Goal: Transaction & Acquisition: Purchase product/service

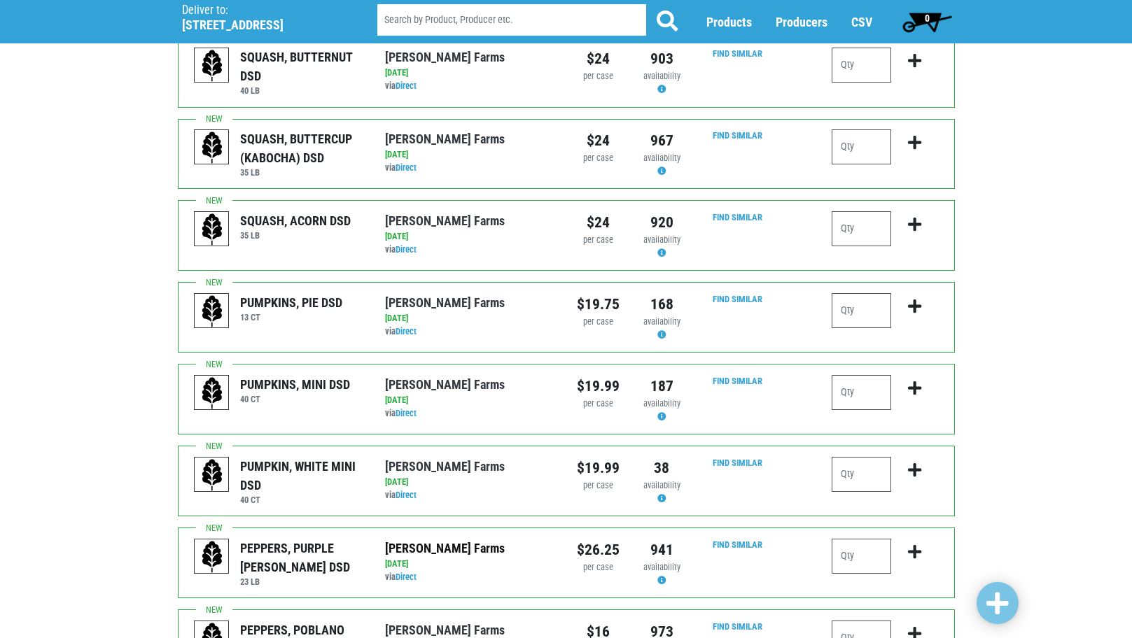
scroll to position [1190, 0]
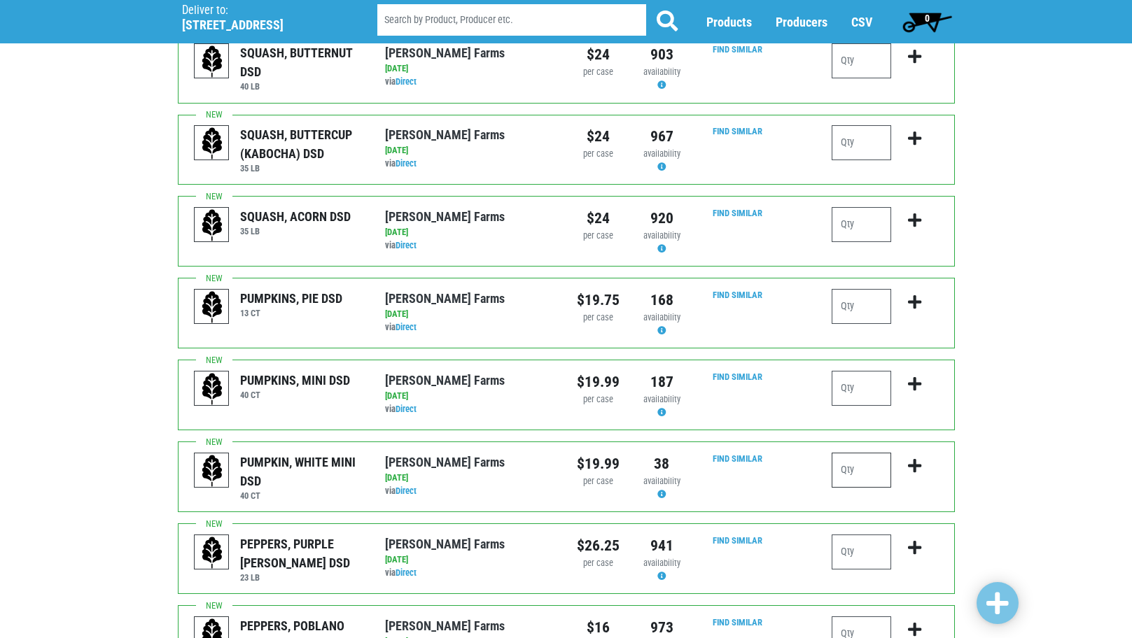
click at [848, 453] on input "number" at bounding box center [860, 470] width 59 height 35
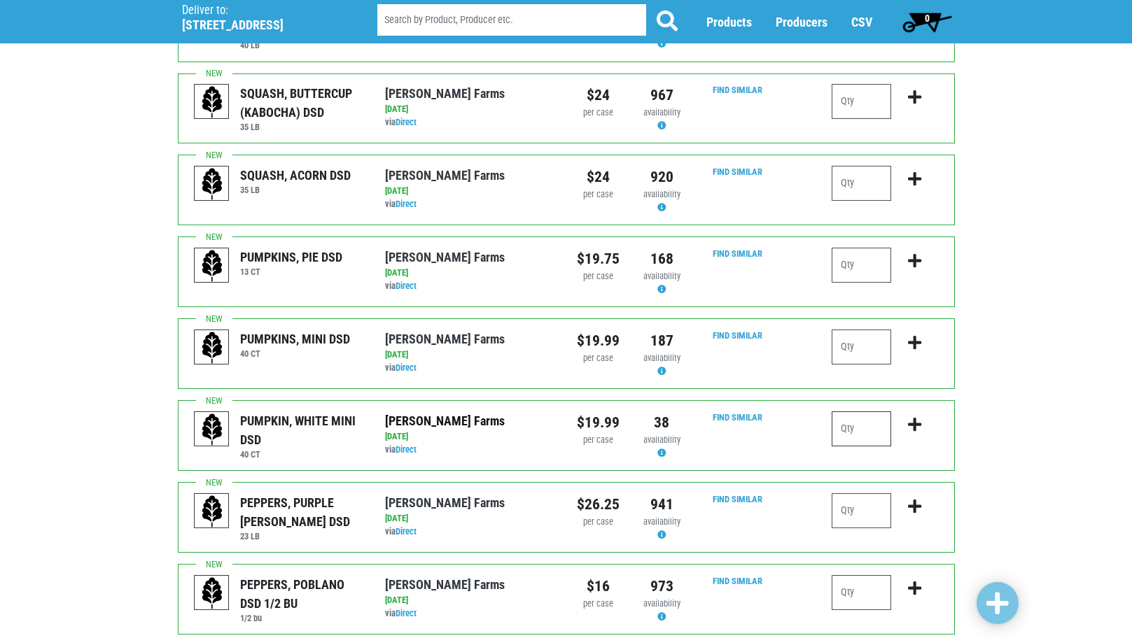
scroll to position [1260, 0]
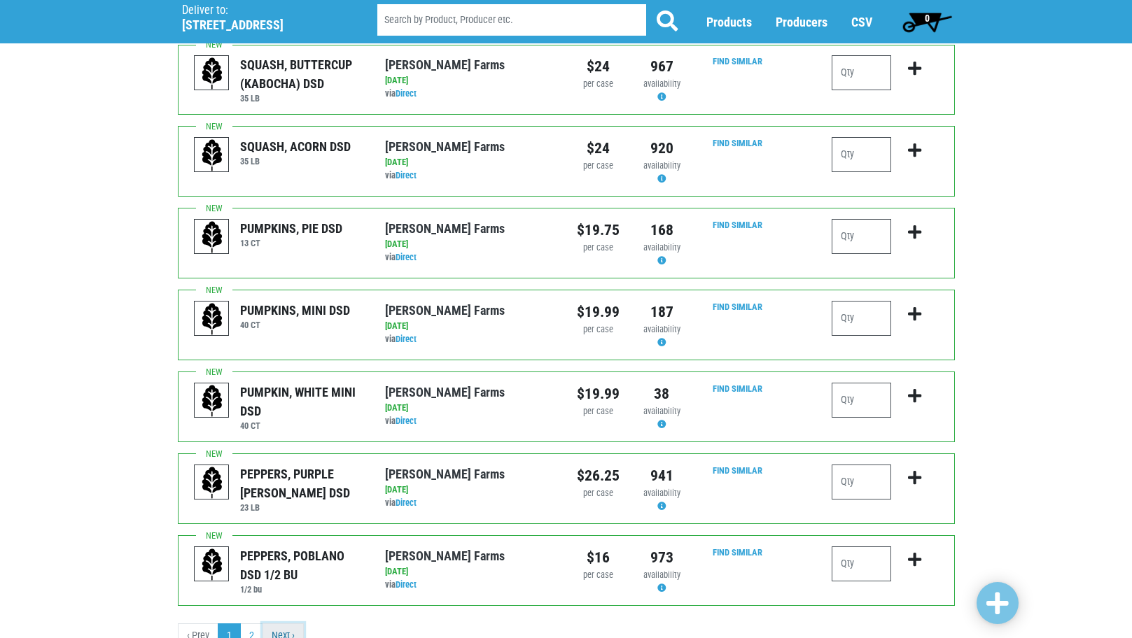
click at [290, 624] on link "Next ›" at bounding box center [282, 636] width 41 height 25
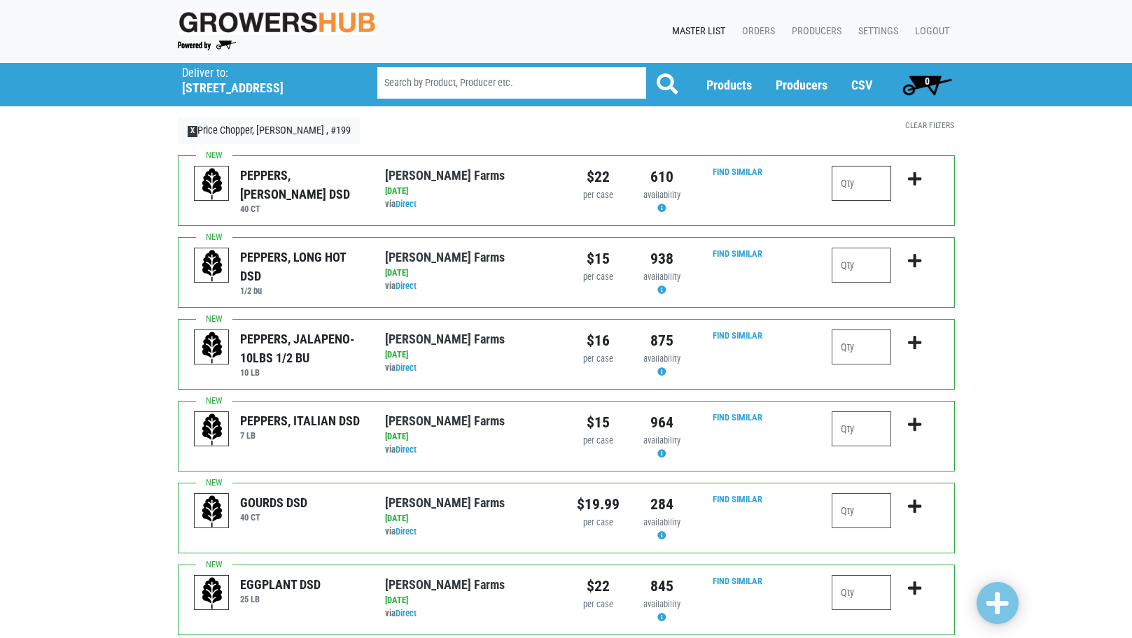
click at [864, 178] on input "number" at bounding box center [860, 183] width 59 height 35
type input "2"
click at [863, 515] on input "number" at bounding box center [860, 510] width 59 height 35
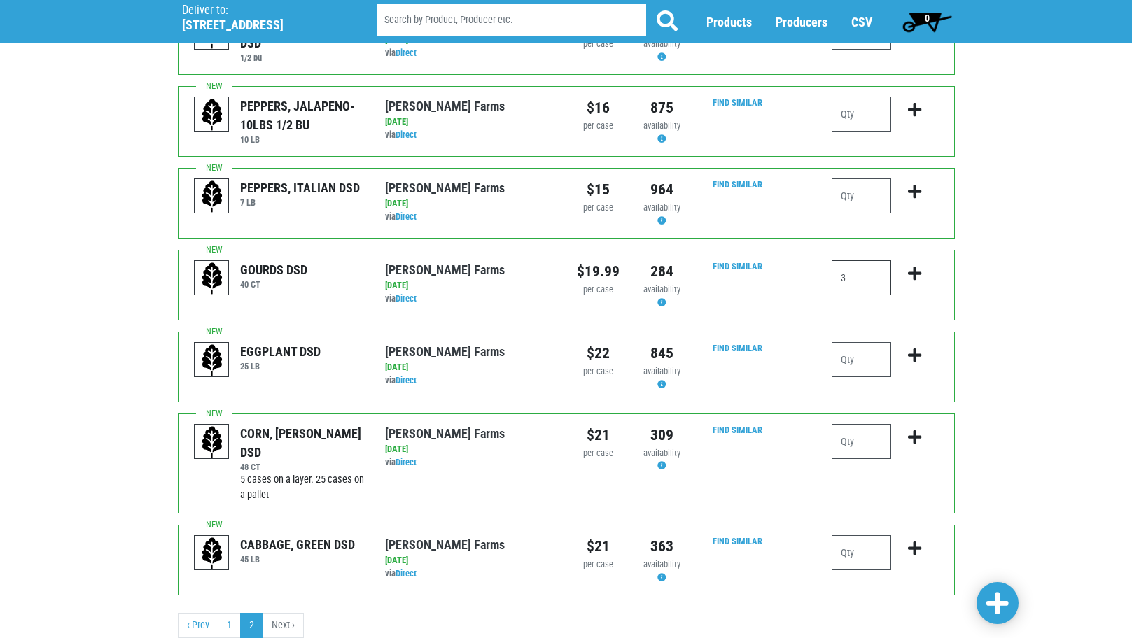
scroll to position [279, 0]
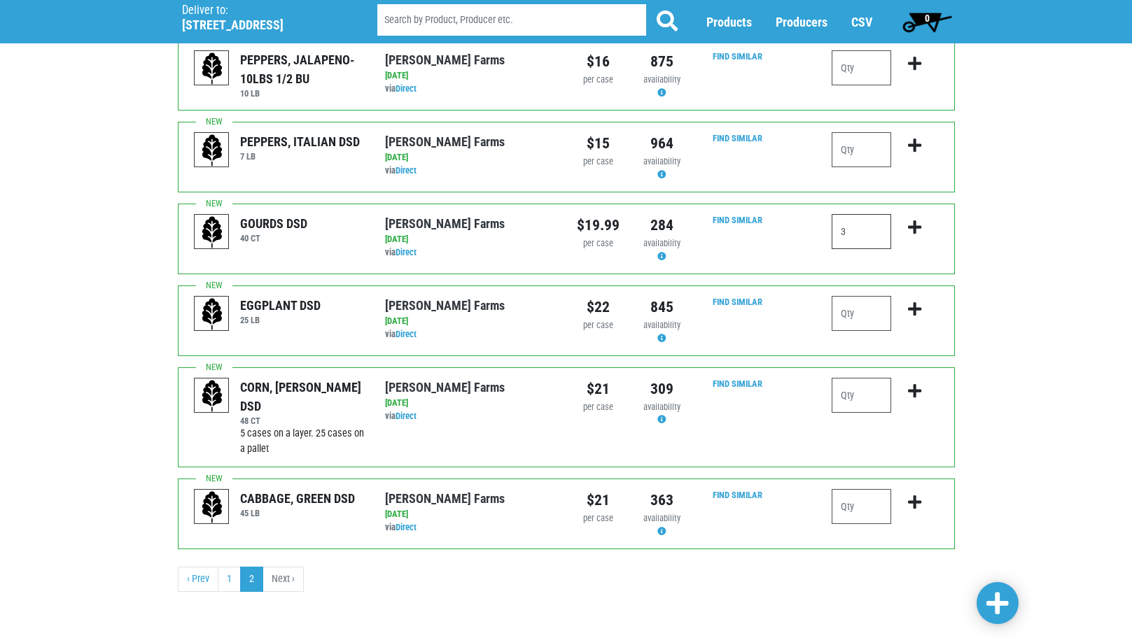
type input "3"
click at [885, 502] on input "number" at bounding box center [860, 506] width 59 height 35
type input "4"
click at [1010, 612] on link at bounding box center [997, 603] width 42 height 42
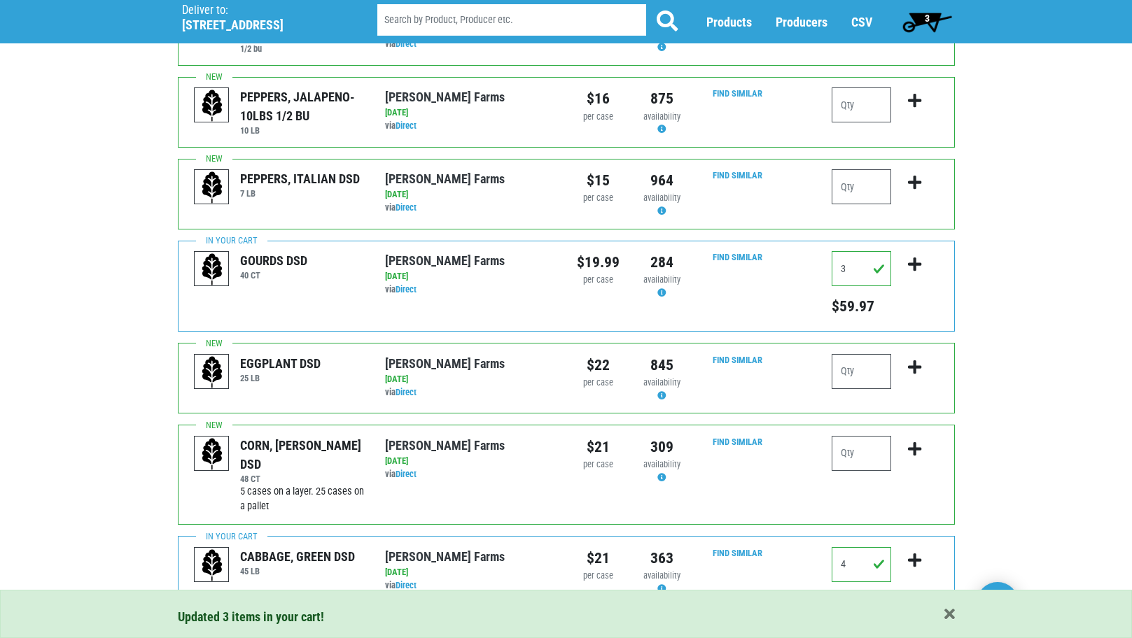
scroll to position [342, 0]
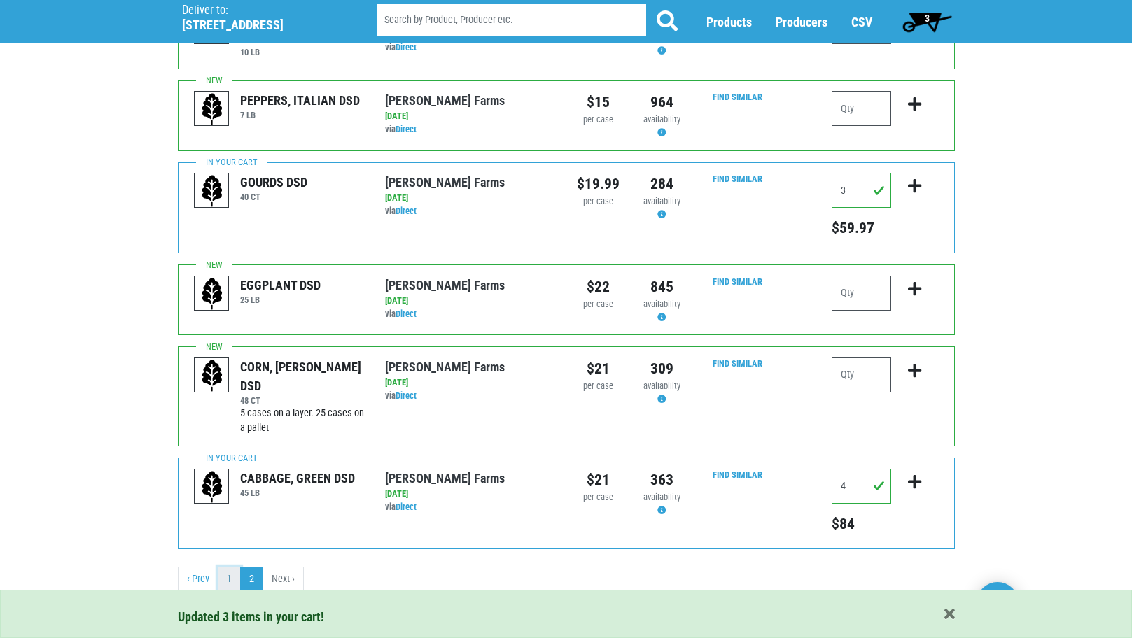
click at [221, 573] on link "1" at bounding box center [229, 579] width 23 height 25
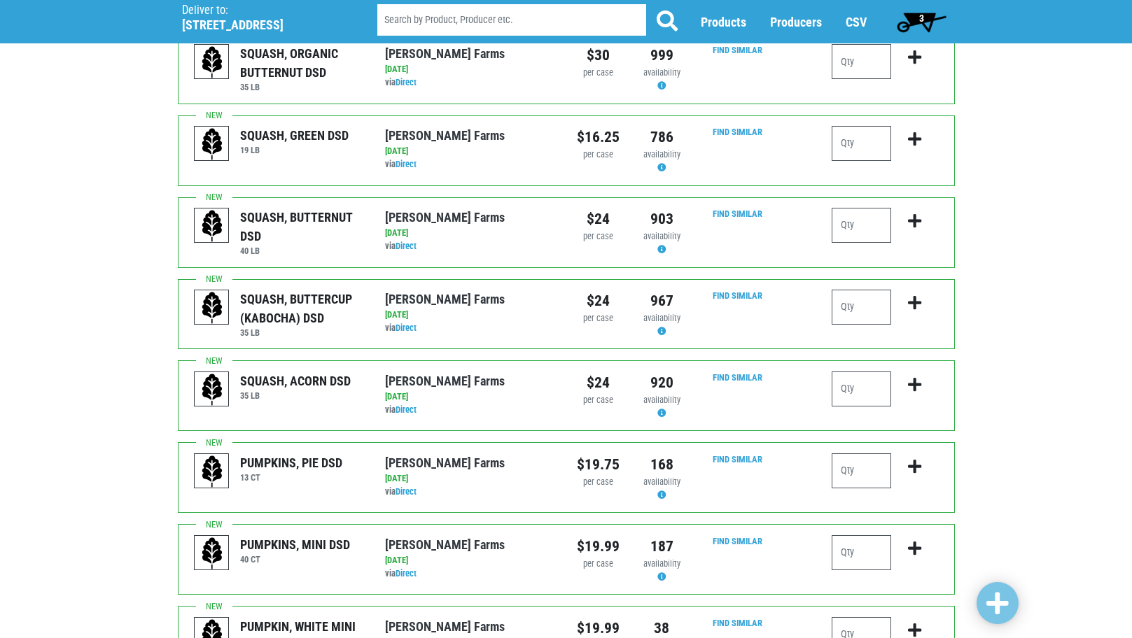
scroll to position [1050, 0]
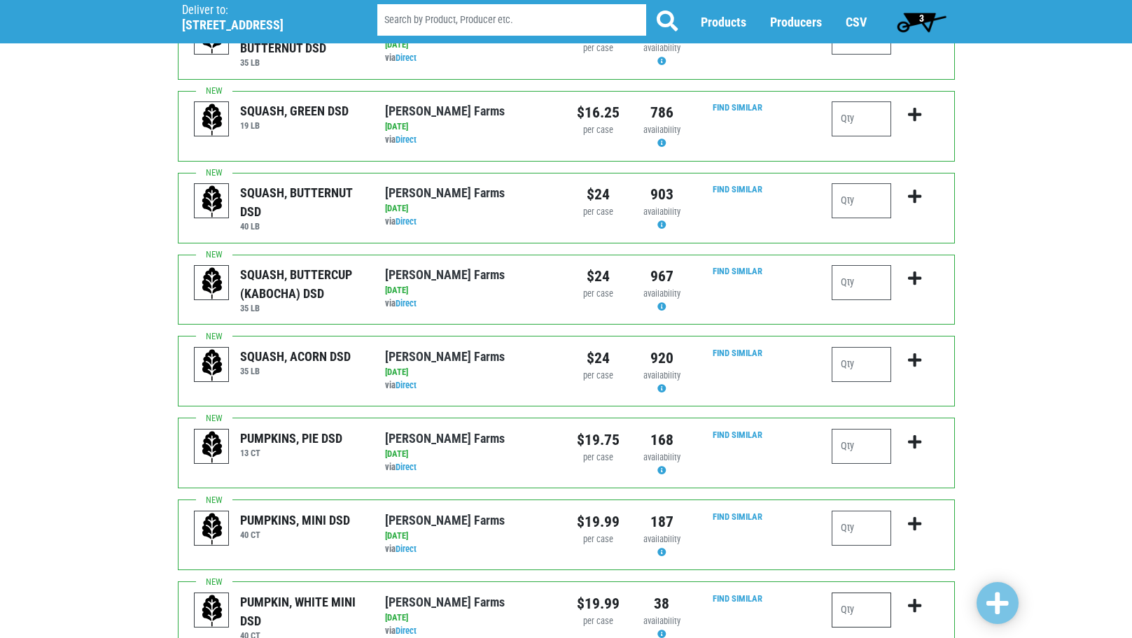
click at [838, 593] on input "number" at bounding box center [860, 610] width 59 height 35
type input "1"
click at [1000, 604] on span at bounding box center [997, 603] width 22 height 25
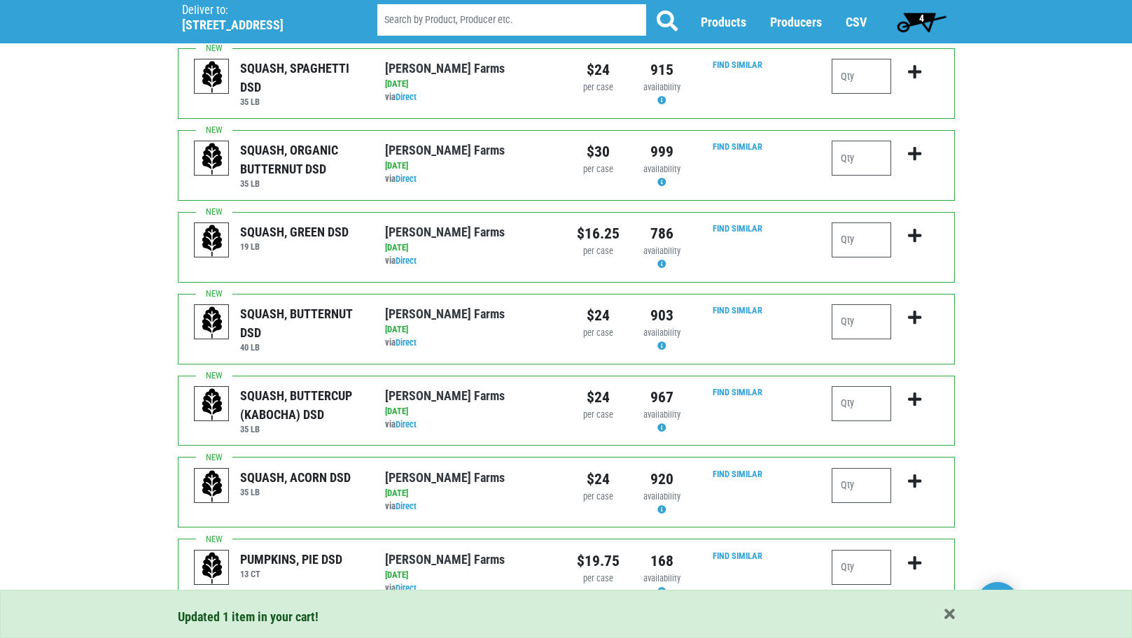
scroll to position [770, 0]
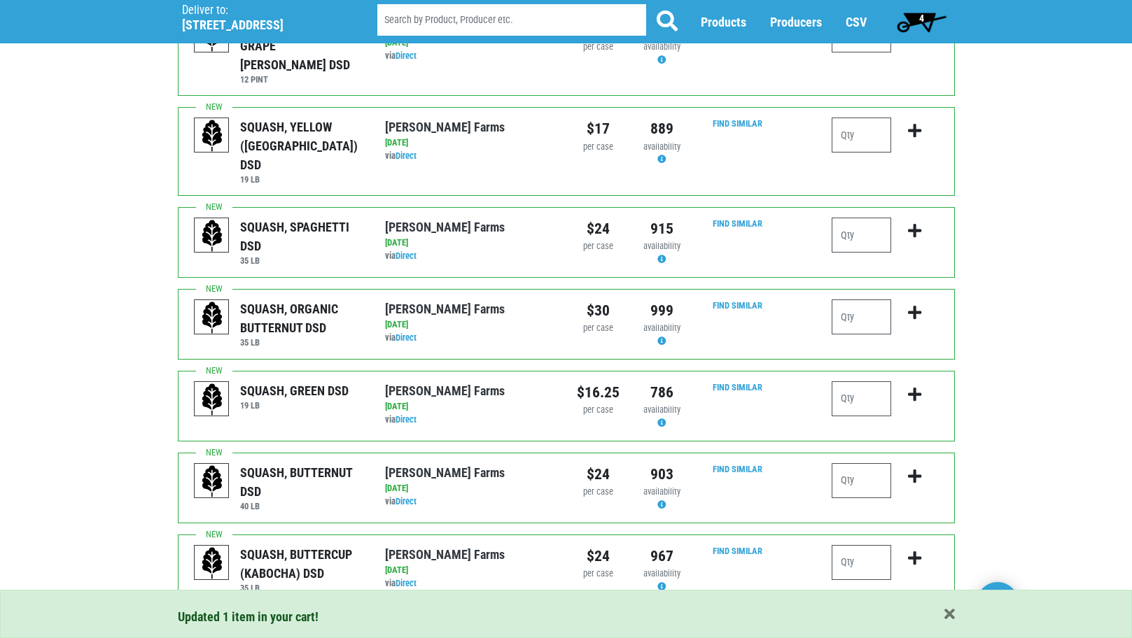
click at [820, 218] on div "Find Similar" at bounding box center [757, 242] width 127 height 49
click at [868, 218] on input "number" at bounding box center [860, 235] width 59 height 35
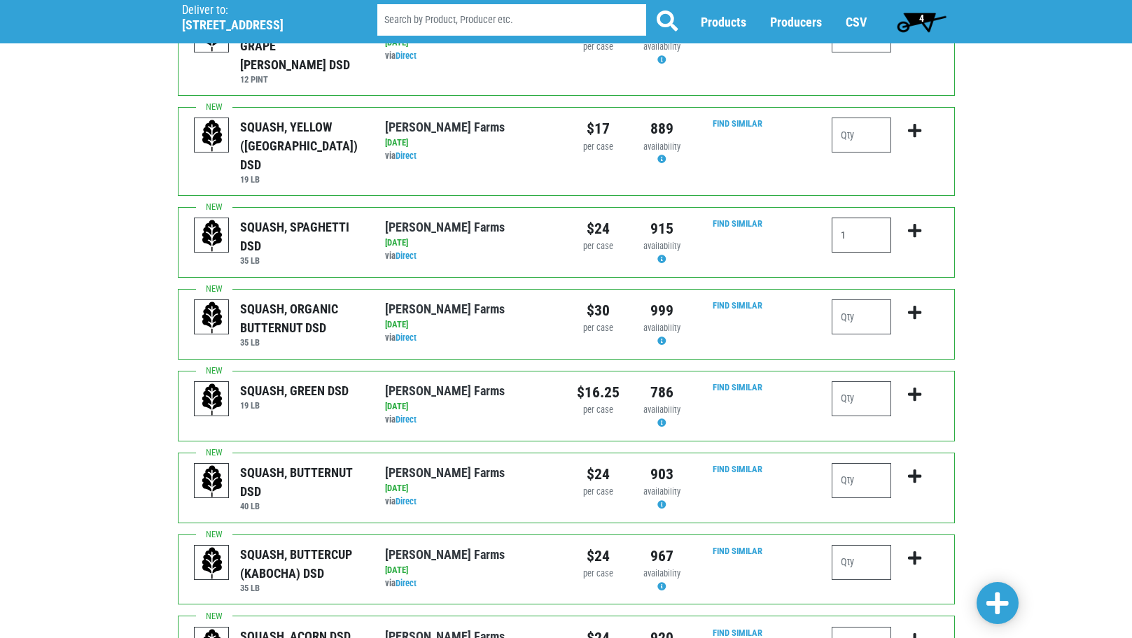
type input "1"
click at [999, 603] on span at bounding box center [997, 603] width 22 height 25
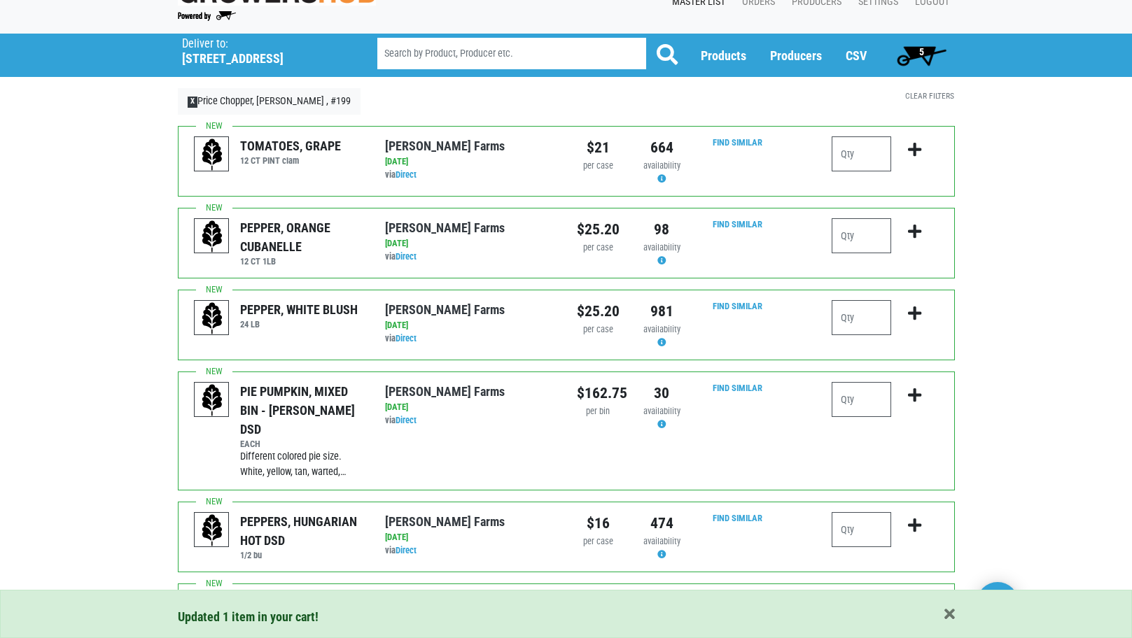
scroll to position [0, 0]
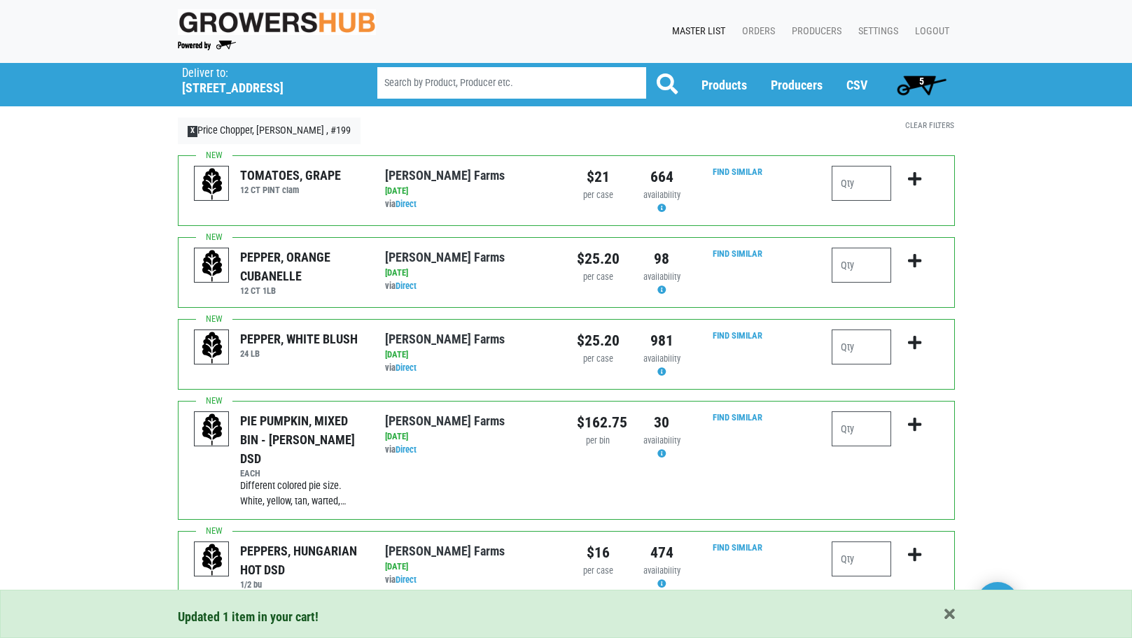
click at [915, 76] on span "5" at bounding box center [921, 85] width 62 height 28
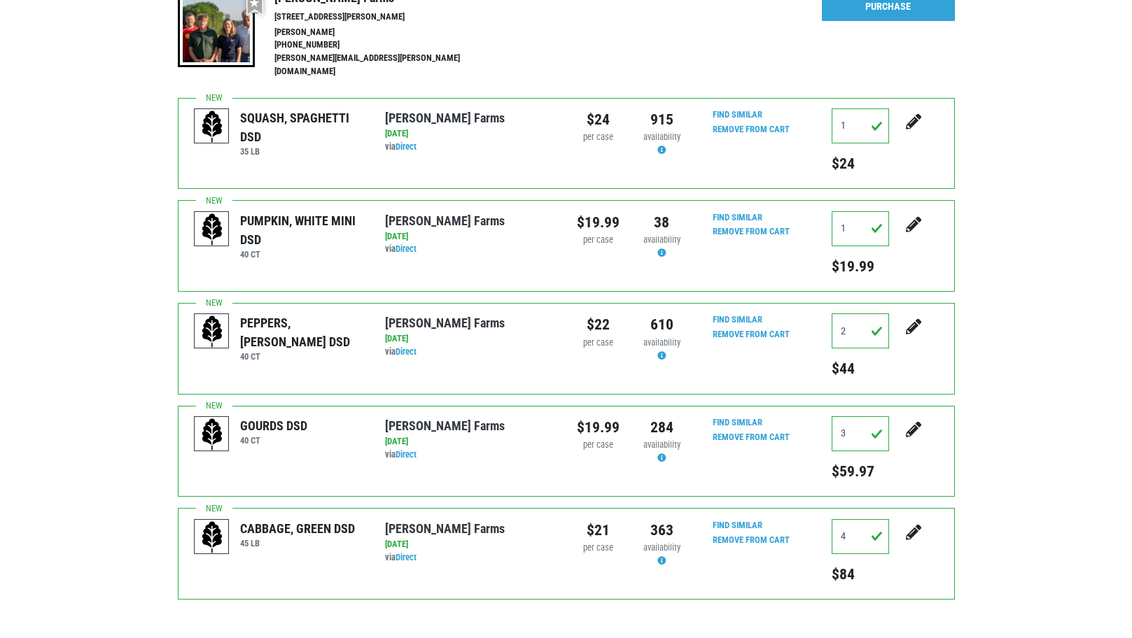
scroll to position [226, 0]
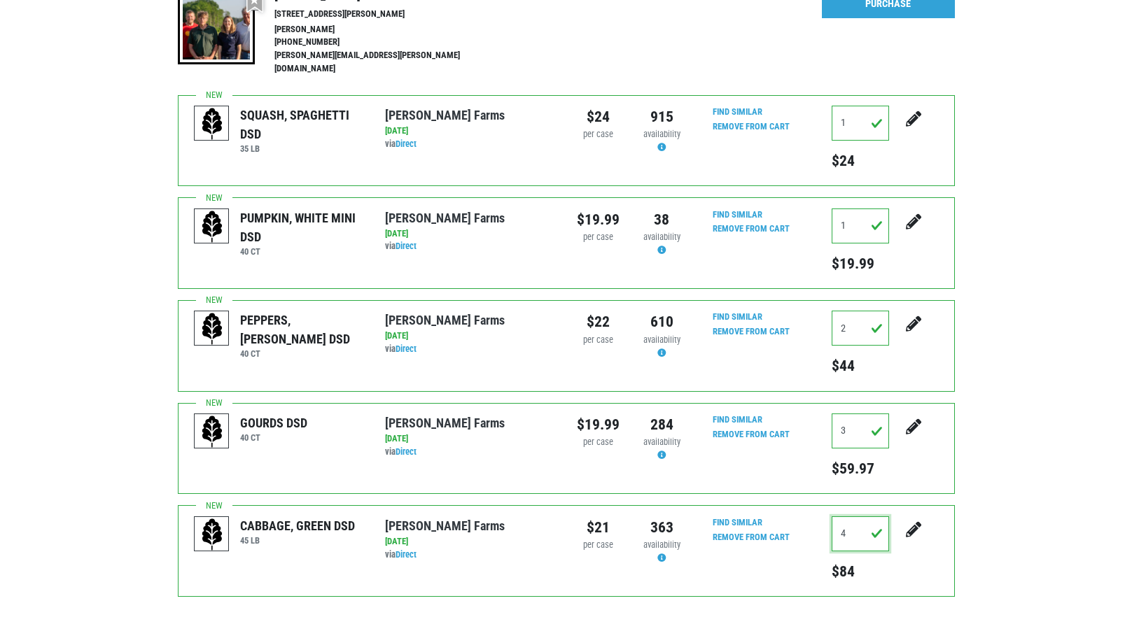
click at [853, 527] on input "4" at bounding box center [859, 534] width 57 height 35
type input "5"
click at [914, 0] on link "Purchase" at bounding box center [888, 4] width 133 height 29
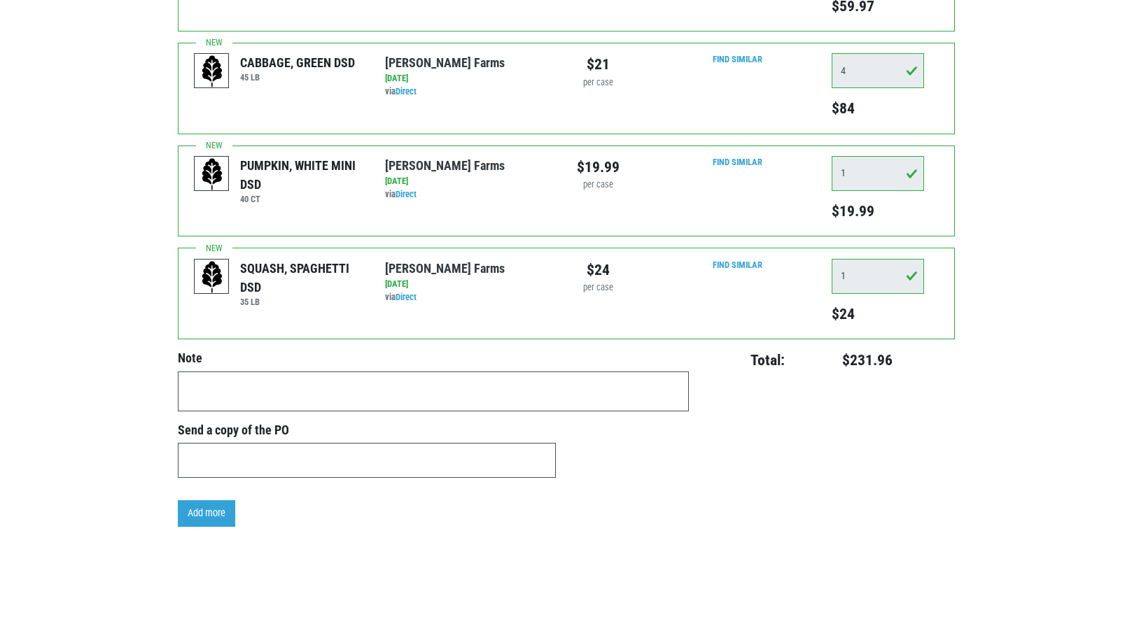
scroll to position [36, 0]
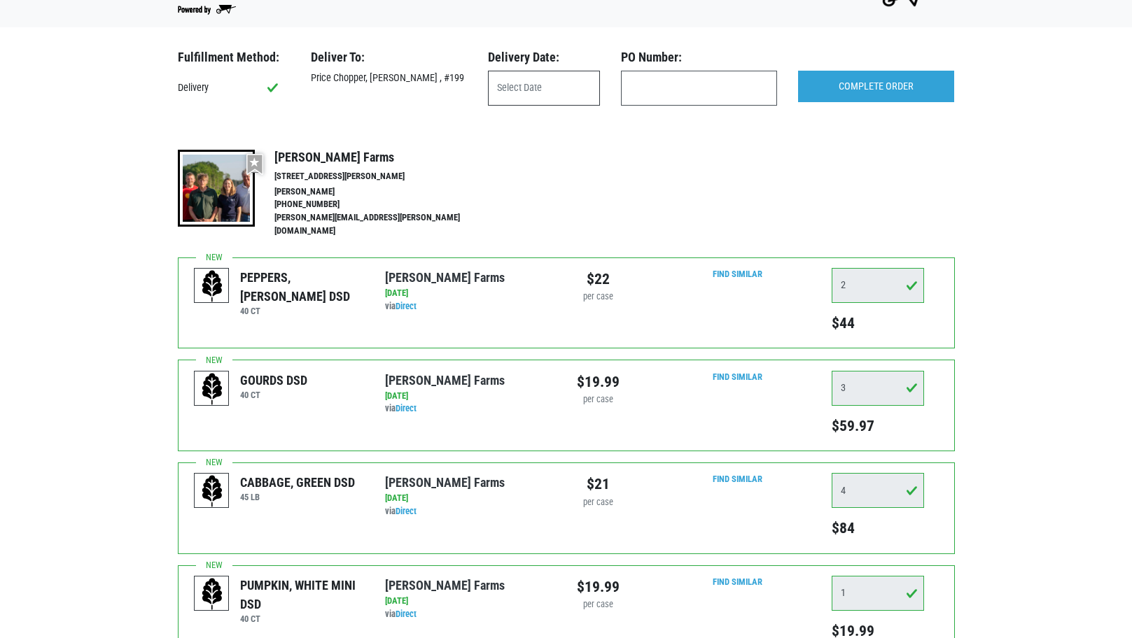
click at [536, 93] on input "text" at bounding box center [544, 88] width 112 height 35
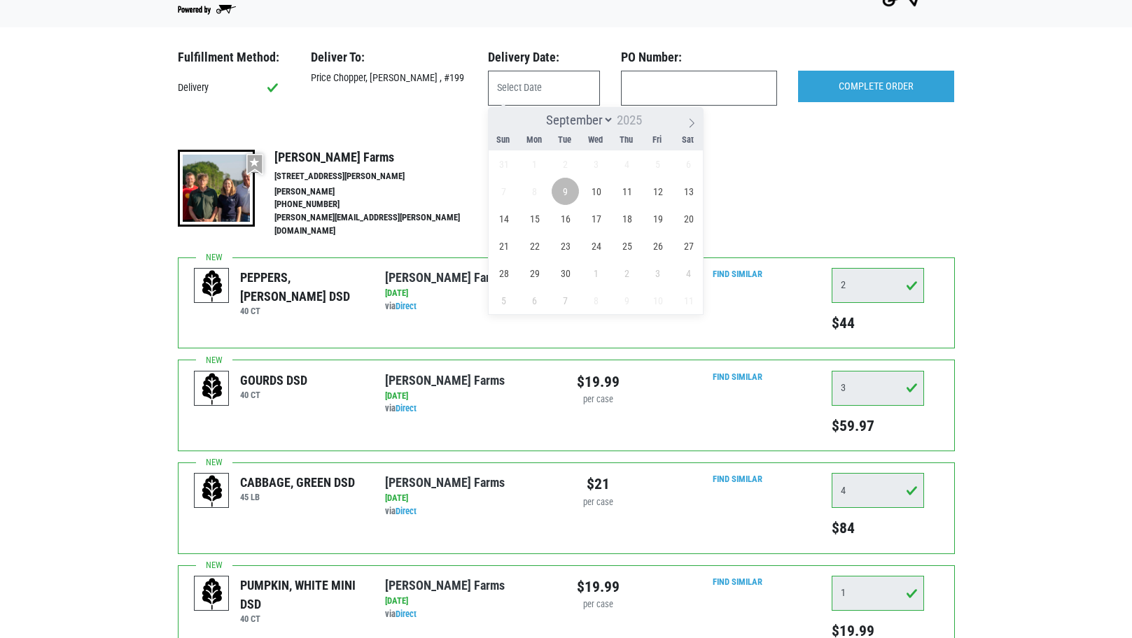
click at [563, 188] on span "9" at bounding box center [565, 191] width 27 height 27
type input "[DATE]"
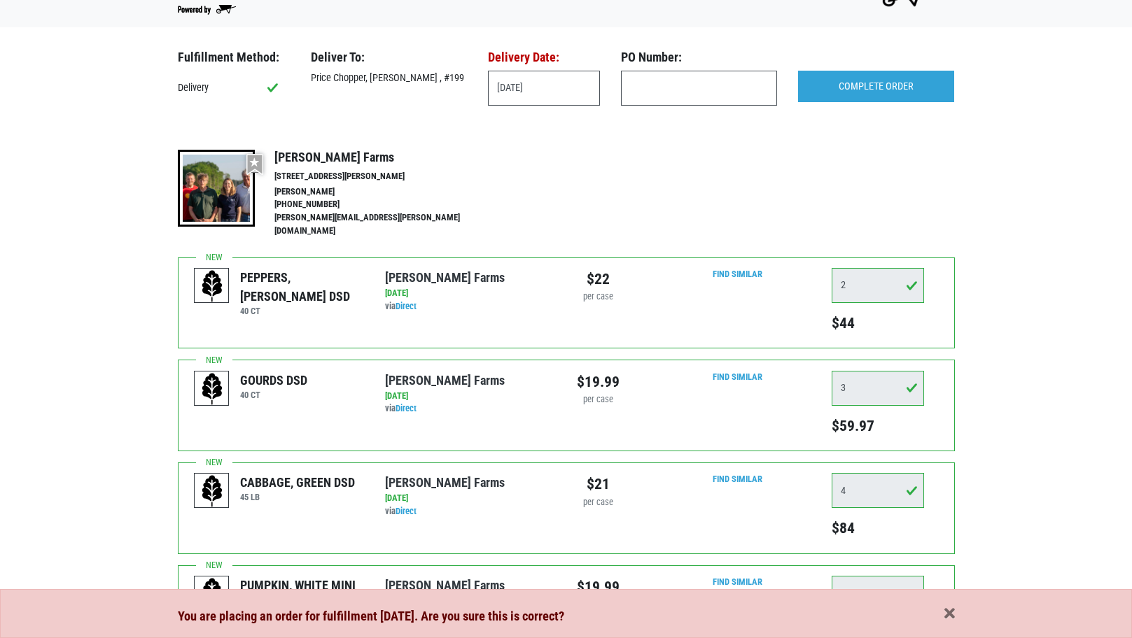
scroll to position [226, 0]
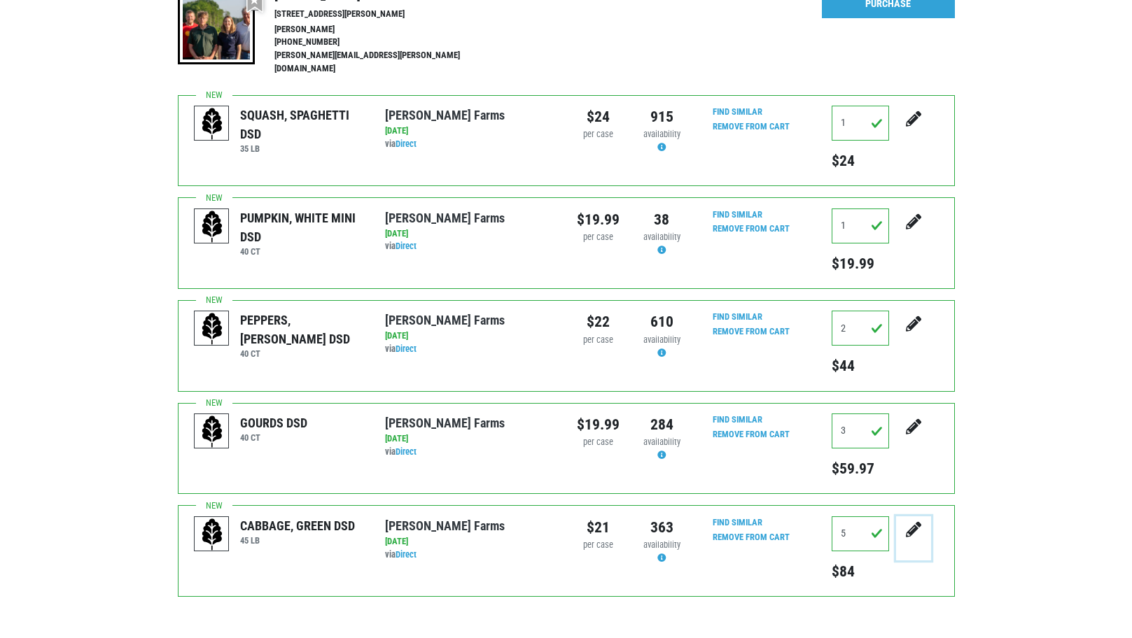
click at [910, 522] on icon "submit" at bounding box center [913, 529] width 15 height 15
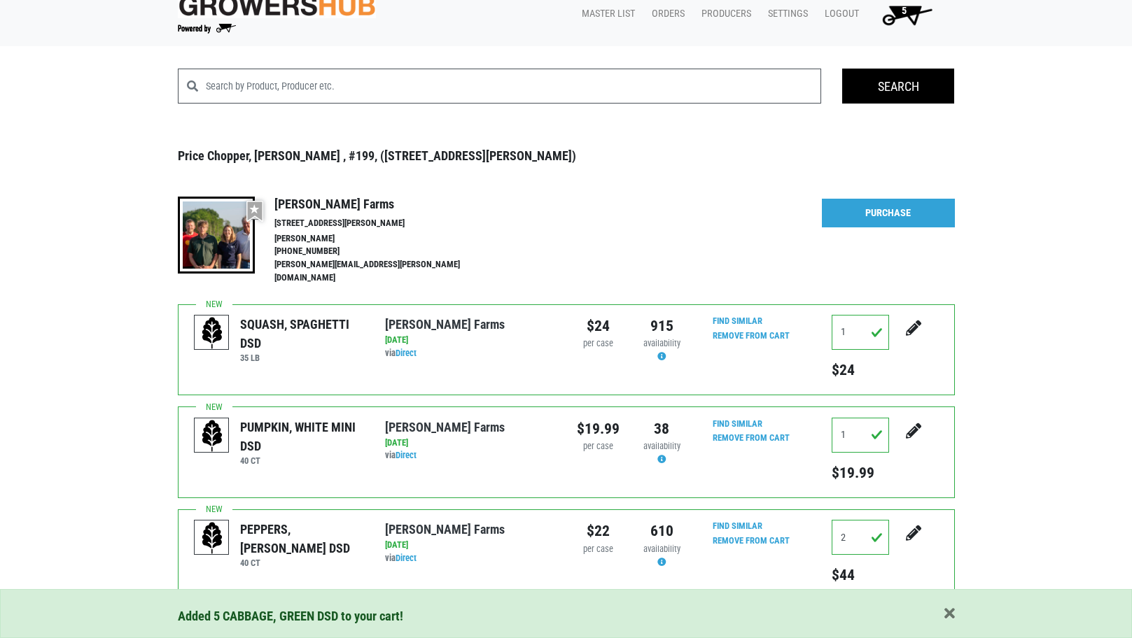
scroll to position [16, 0]
click at [871, 214] on link "Purchase" at bounding box center [888, 213] width 133 height 29
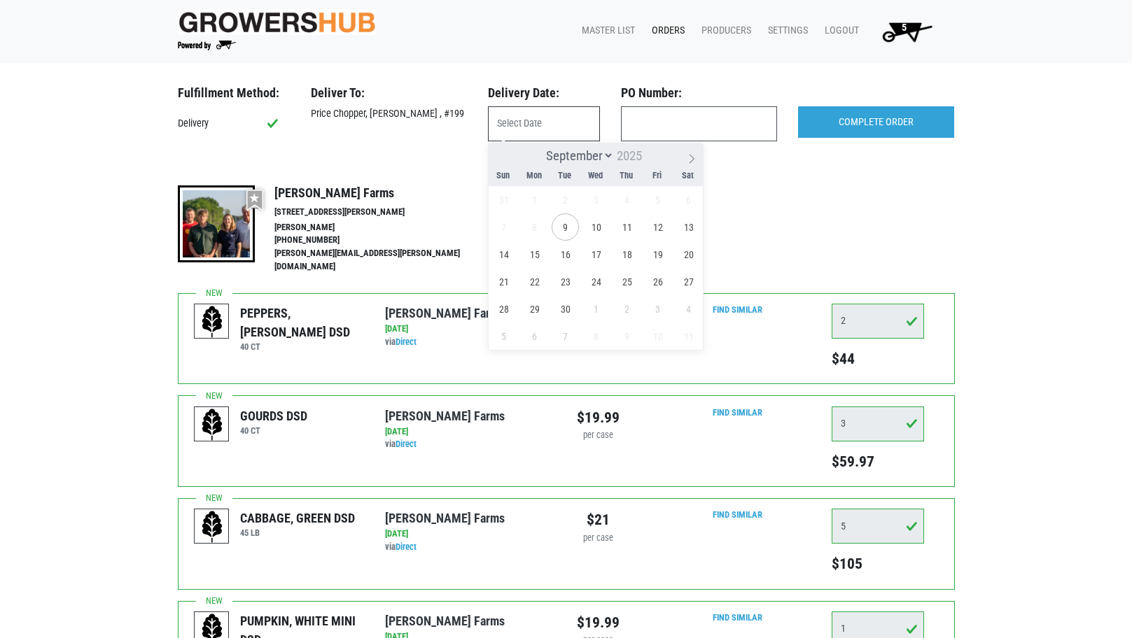
click at [542, 126] on input "text" at bounding box center [544, 123] width 112 height 35
click at [568, 226] on span "9" at bounding box center [565, 226] width 27 height 27
type input "[DATE]"
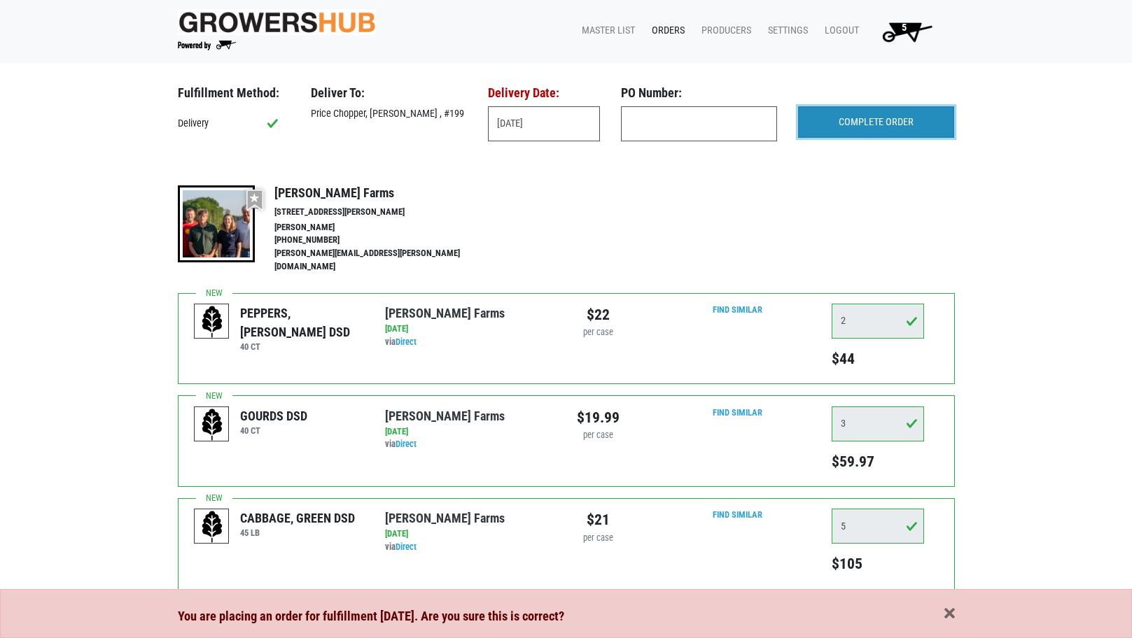
click at [862, 117] on input "COMPLETE ORDER" at bounding box center [876, 122] width 156 height 32
click at [951, 617] on span "button" at bounding box center [949, 614] width 10 height 15
